Goal: Find specific page/section: Find specific page/section

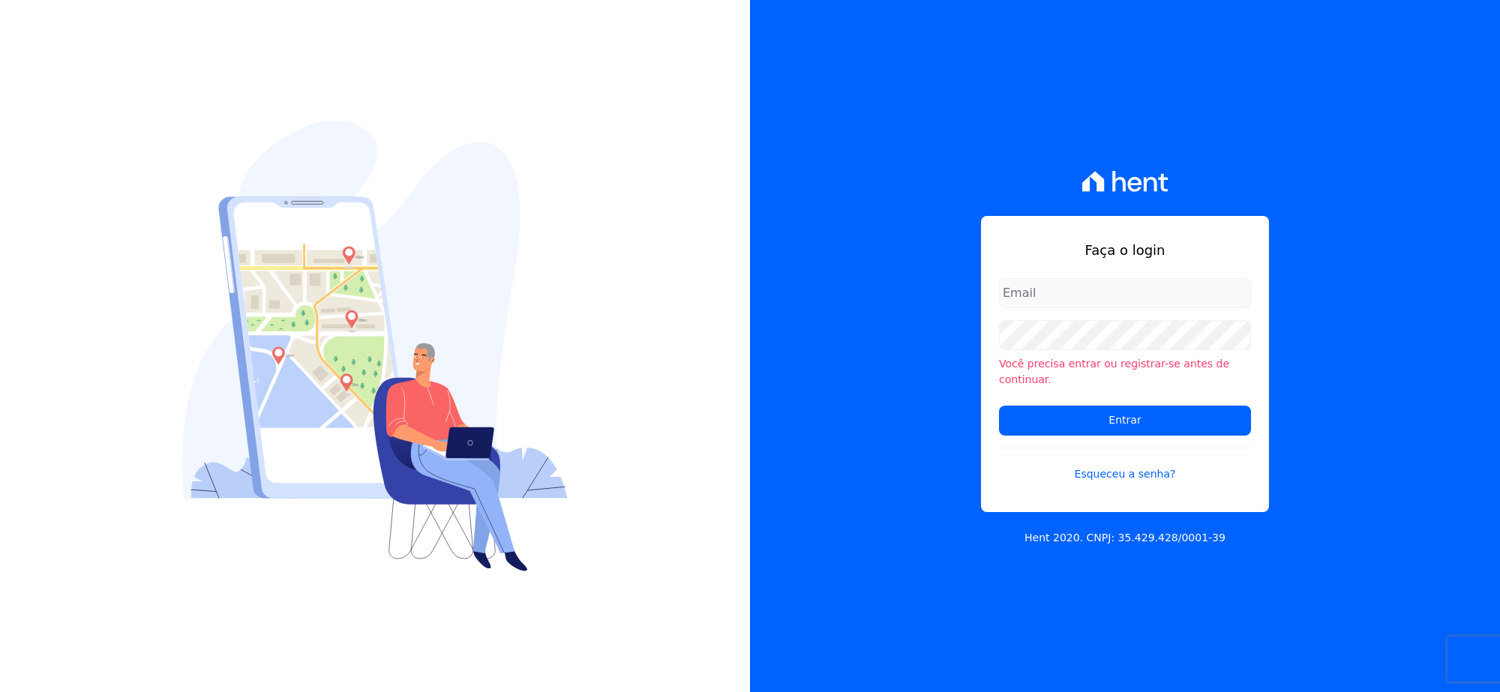
type input "rh@cesariengenharia.com.br"
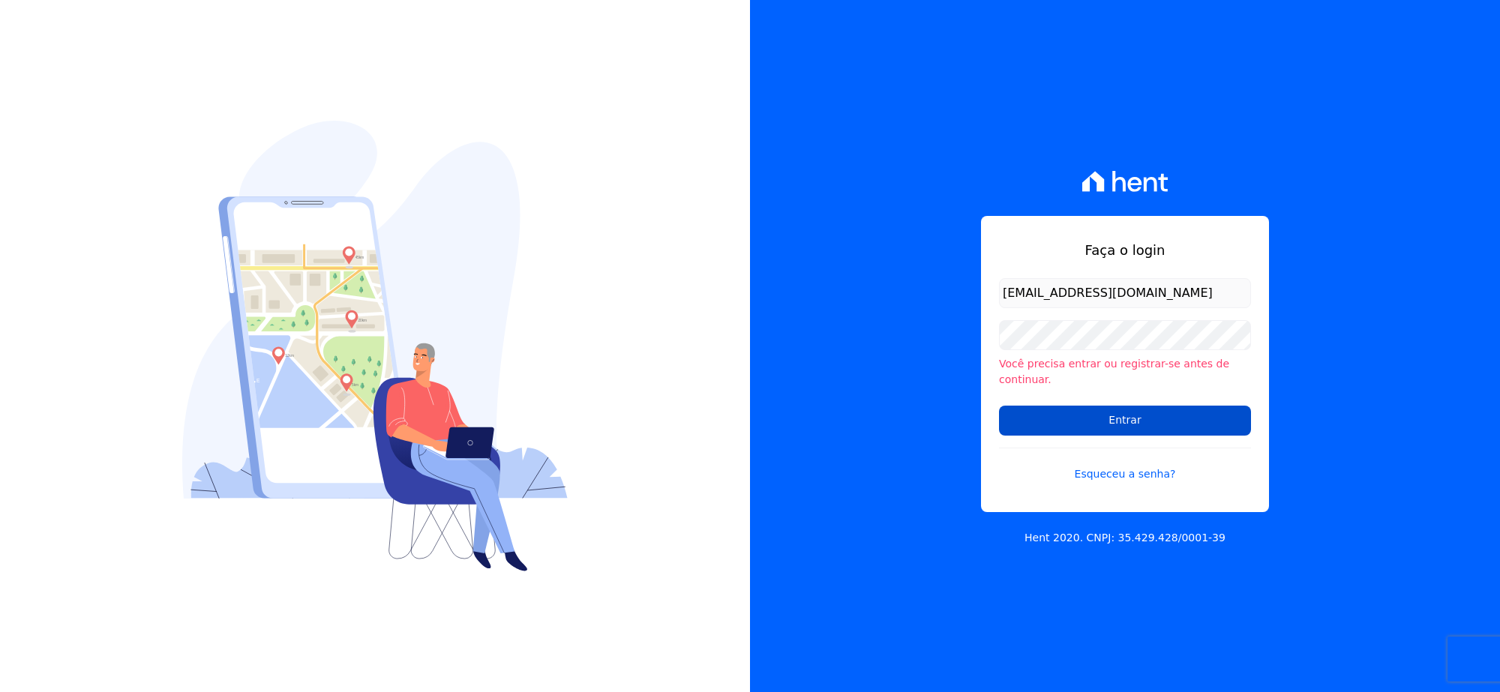
click at [1069, 416] on input "Entrar" at bounding box center [1125, 421] width 252 height 30
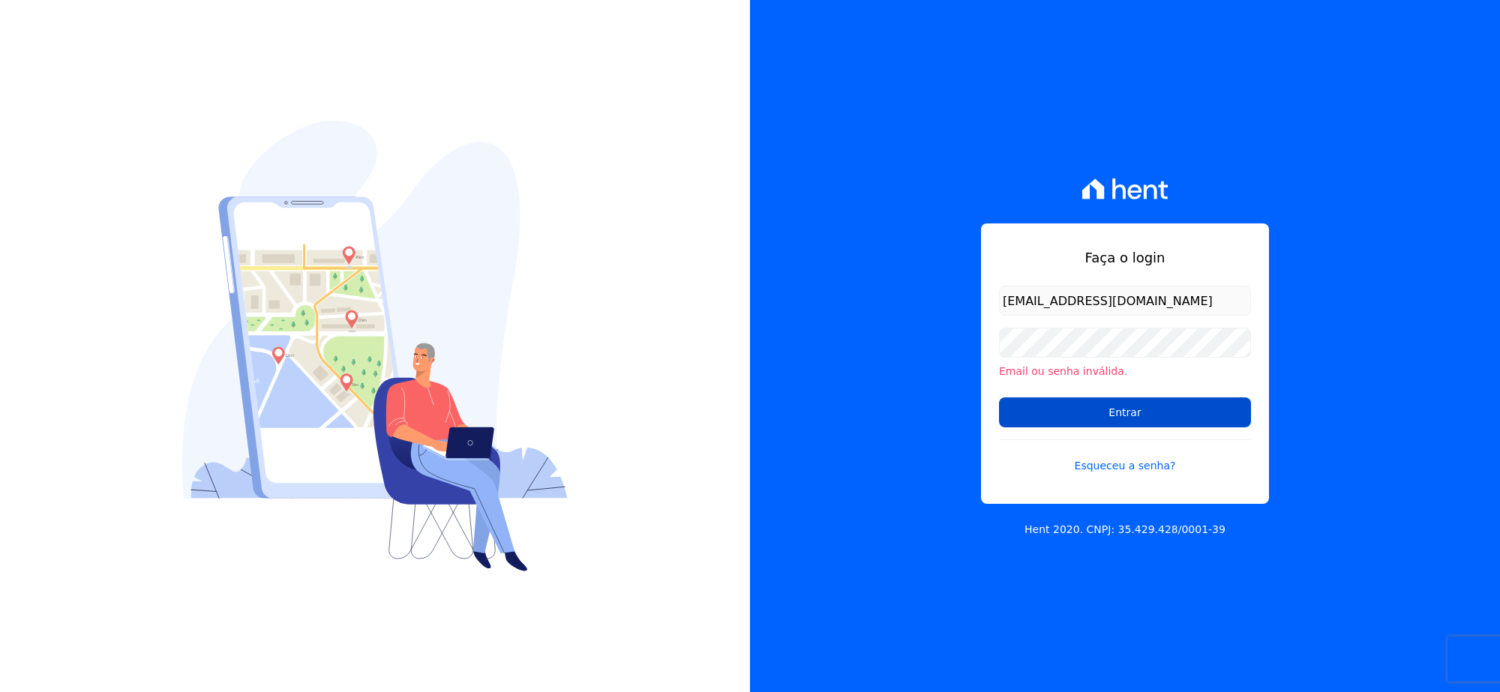
click at [1014, 418] on input "Entrar" at bounding box center [1125, 413] width 252 height 30
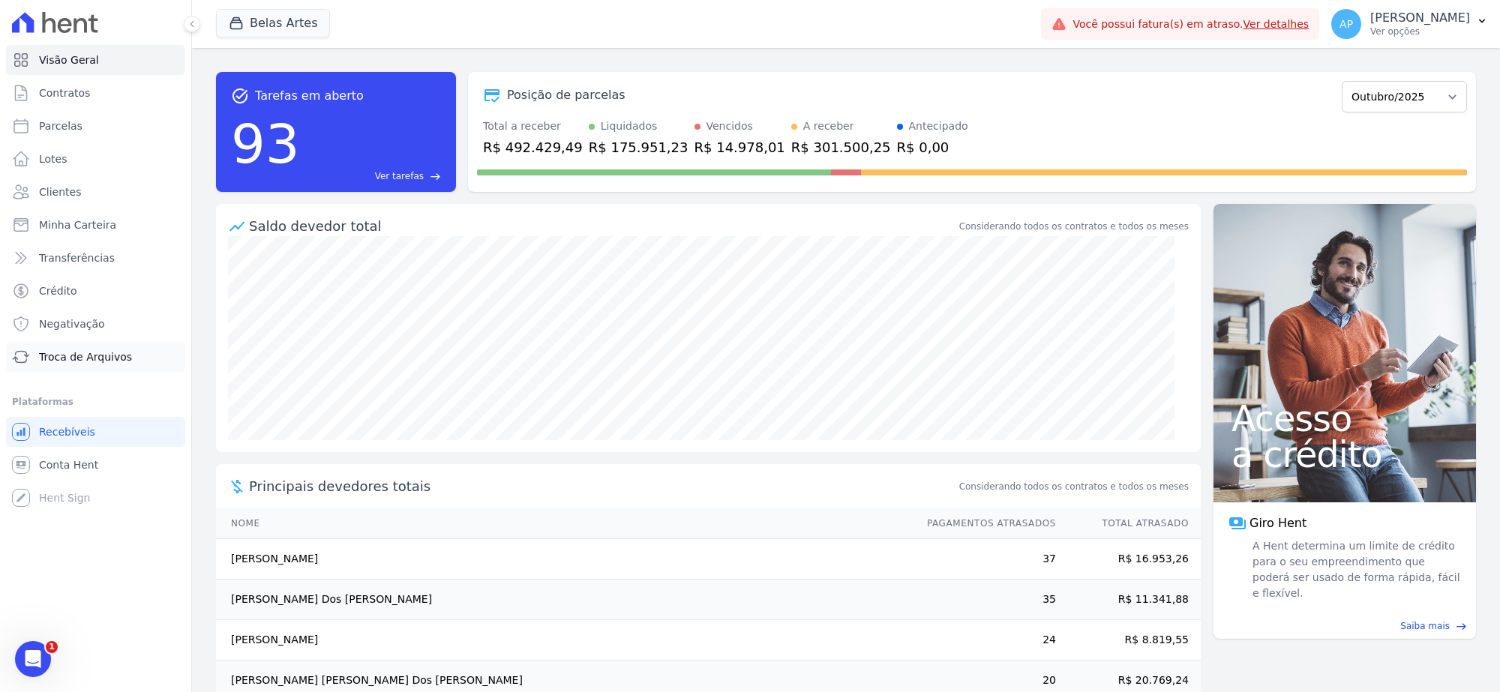
click at [87, 356] on span "Troca de Arquivos" at bounding box center [85, 357] width 93 height 15
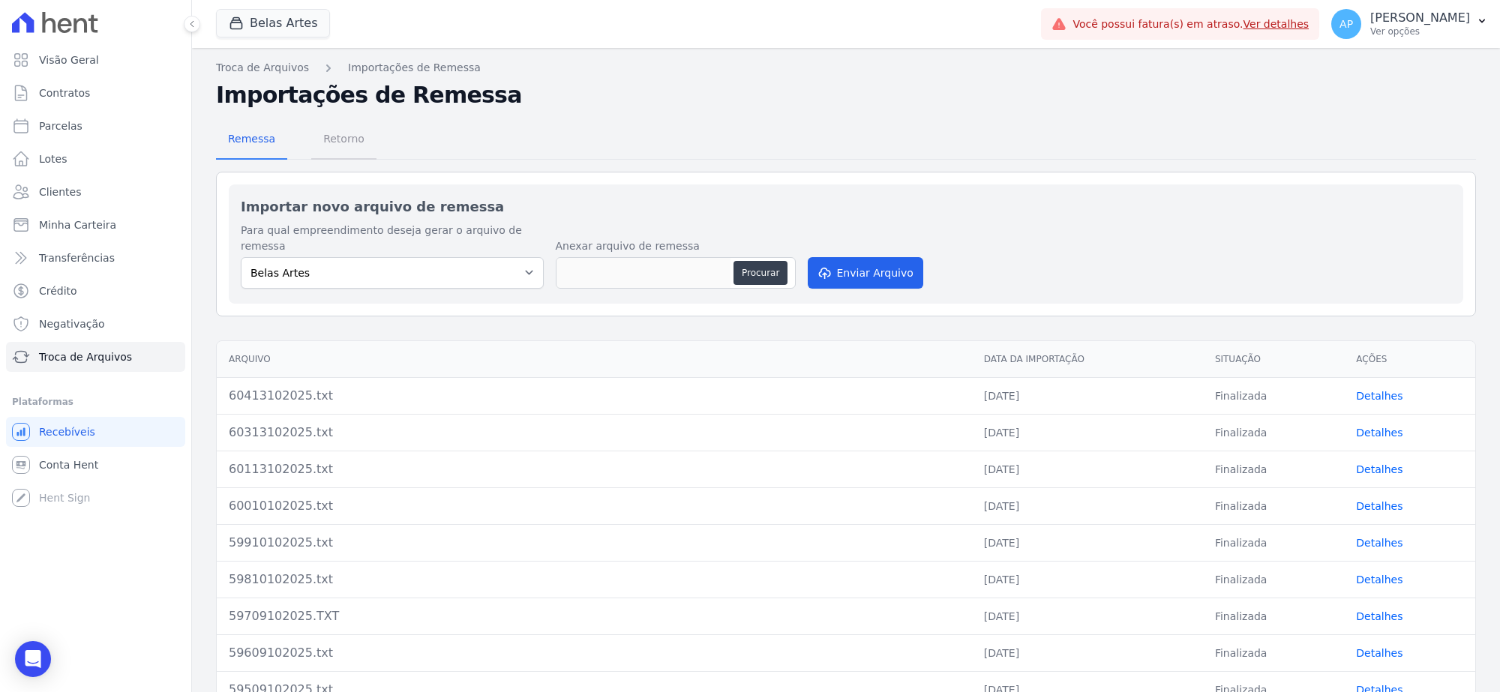
click at [332, 139] on span "Retorno" at bounding box center [343, 139] width 59 height 30
